Goal: Communication & Community: Share content

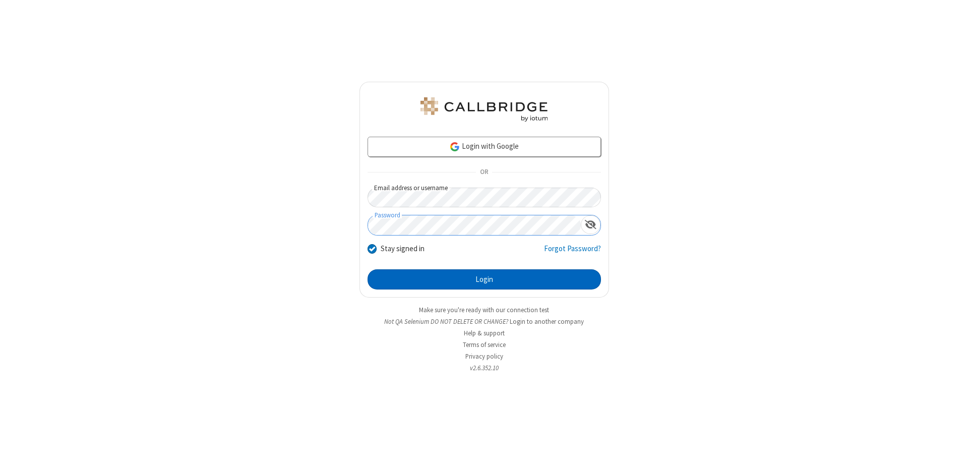
click at [484, 279] on button "Login" at bounding box center [484, 279] width 233 height 20
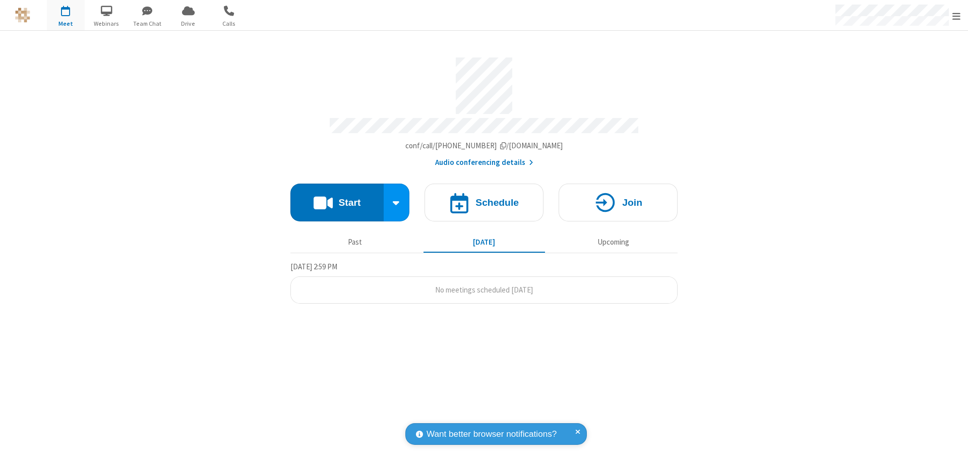
click at [337, 198] on button "Start" at bounding box center [336, 203] width 93 height 38
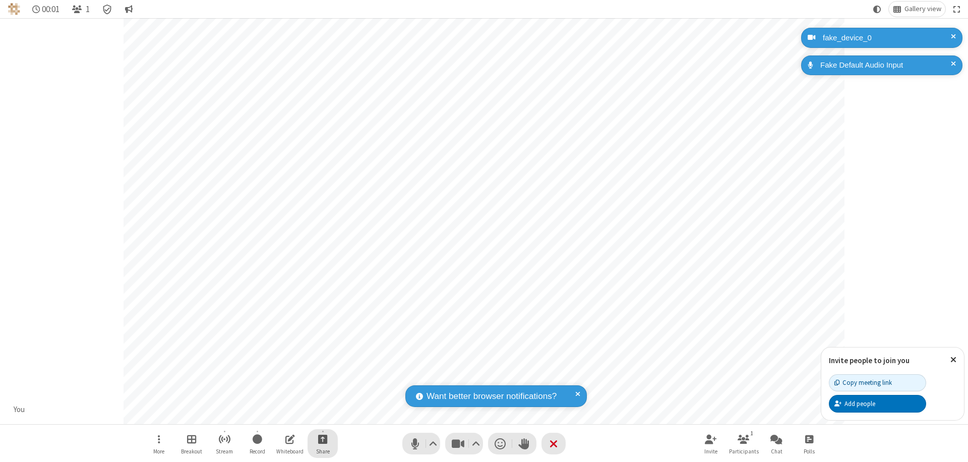
click at [323, 439] on span "Start sharing" at bounding box center [323, 439] width 10 height 13
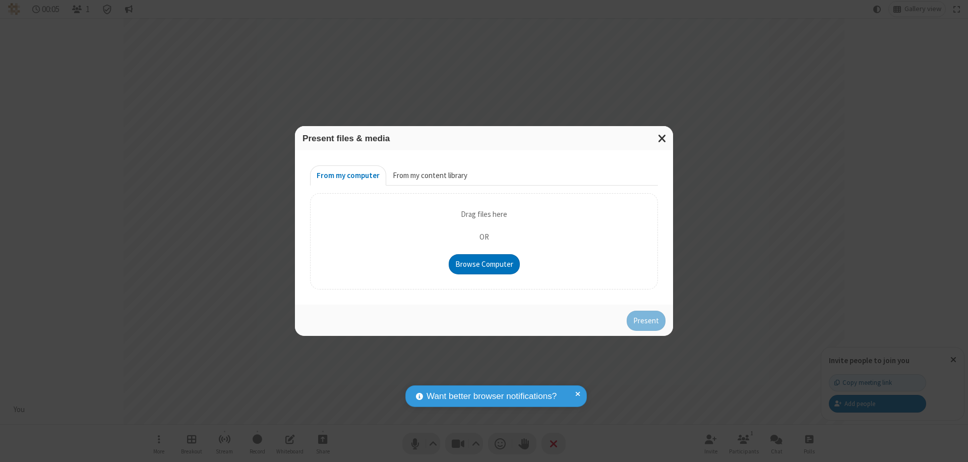
click at [429, 175] on button "From my content library" at bounding box center [430, 175] width 88 height 20
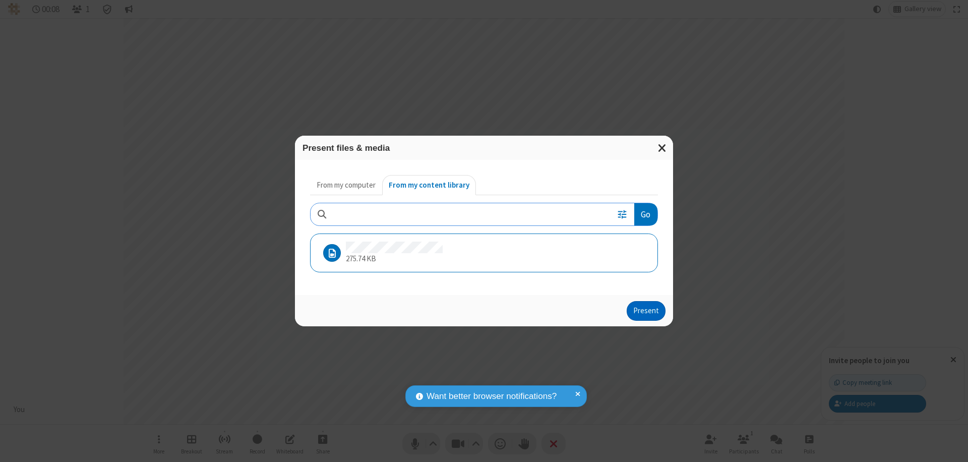
click at [647, 311] on button "Present" at bounding box center [646, 311] width 39 height 20
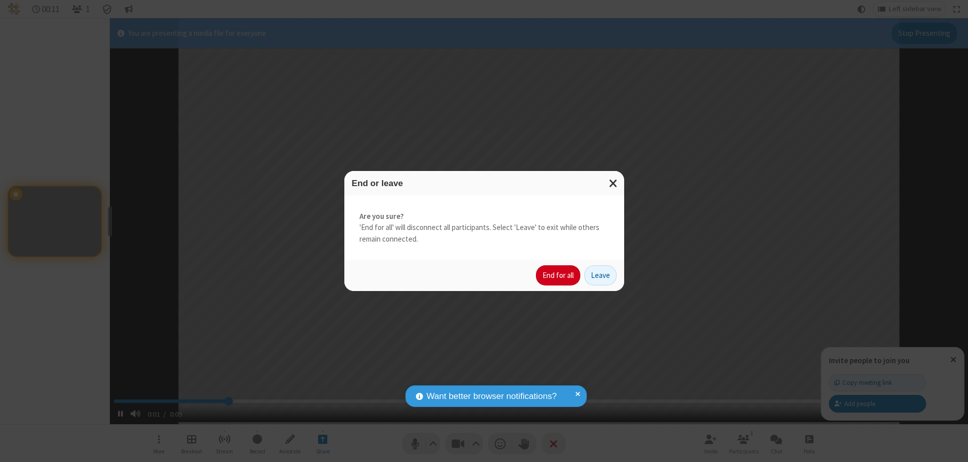
type input "2.240394"
click at [559, 275] on button "End for all" at bounding box center [558, 275] width 44 height 20
